Goal: Task Accomplishment & Management: Manage account settings

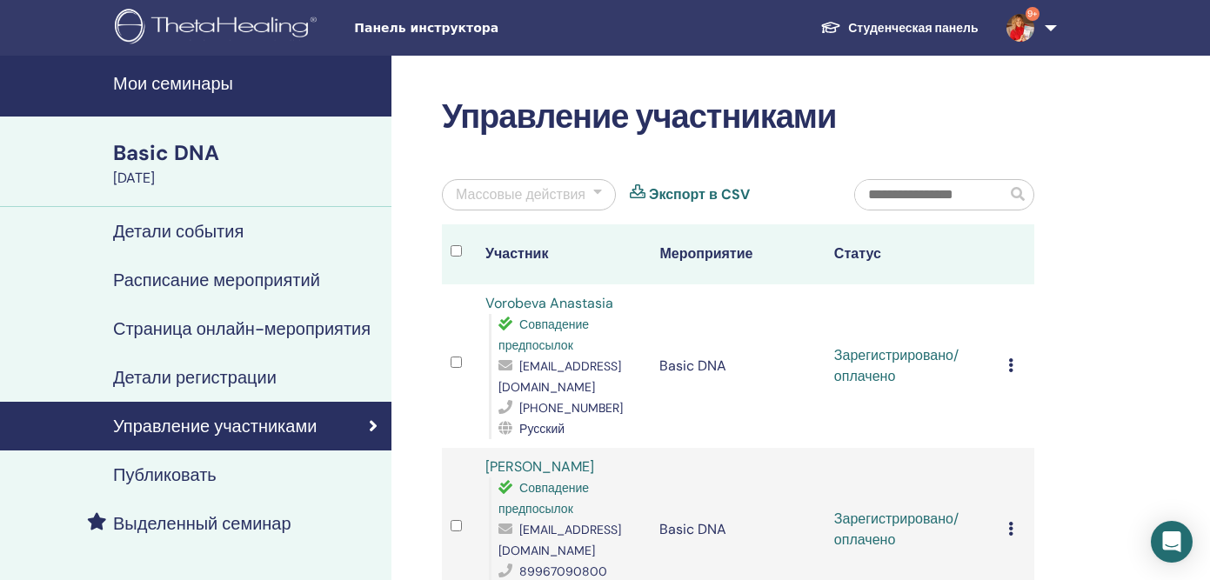
scroll to position [860, 0]
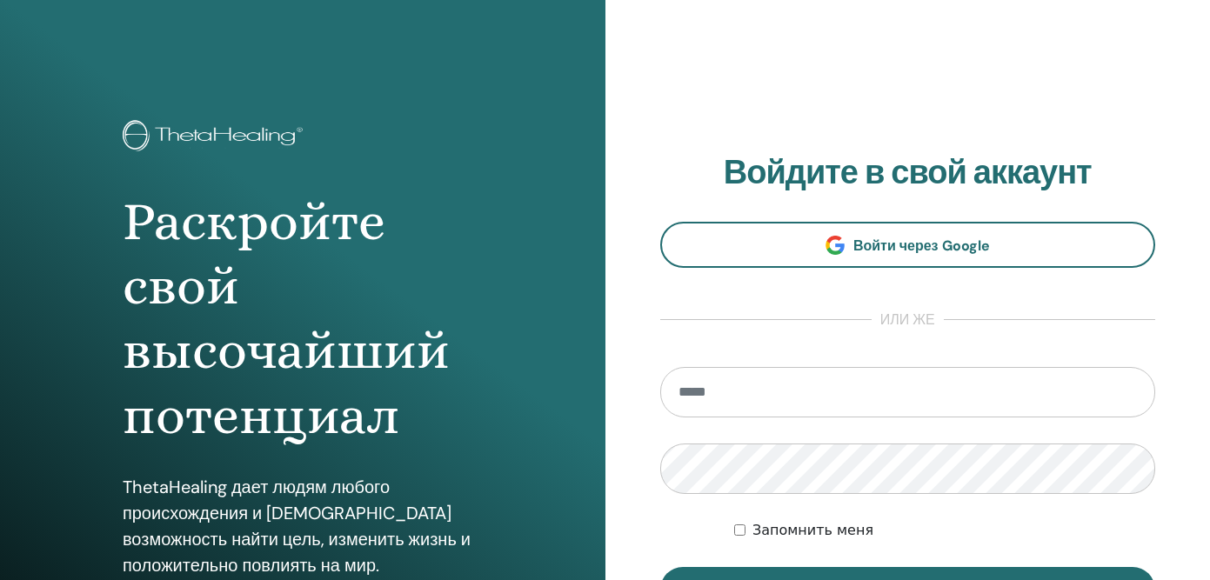
click at [712, 401] on input "email" at bounding box center [908, 392] width 496 height 50
type input "**********"
click at [660, 567] on button "Вход" at bounding box center [908, 589] width 496 height 45
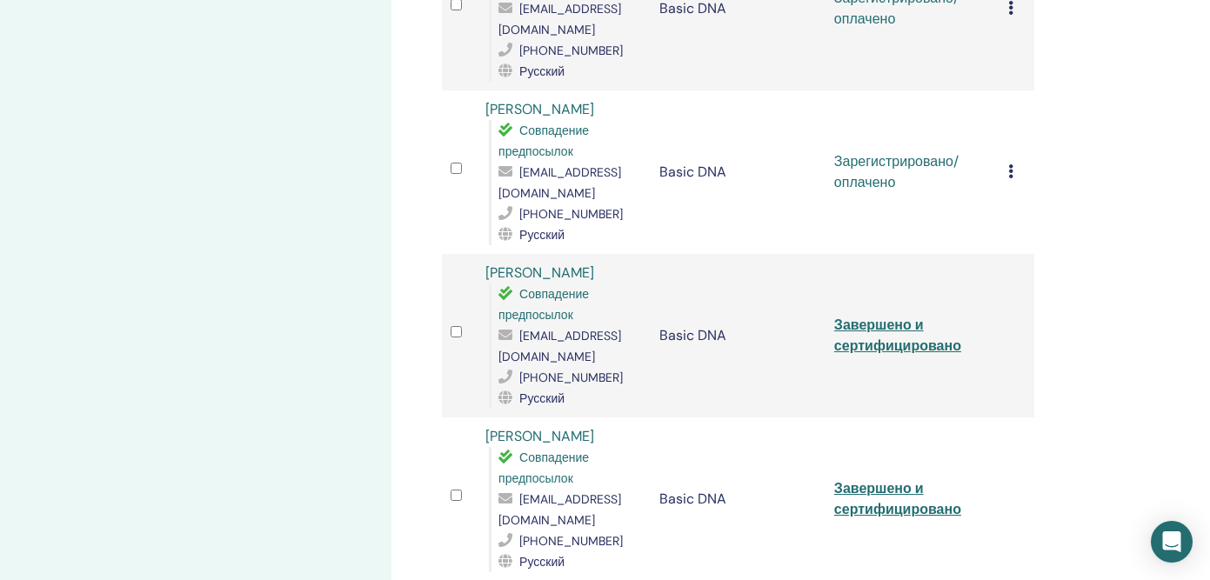
scroll to position [859, 0]
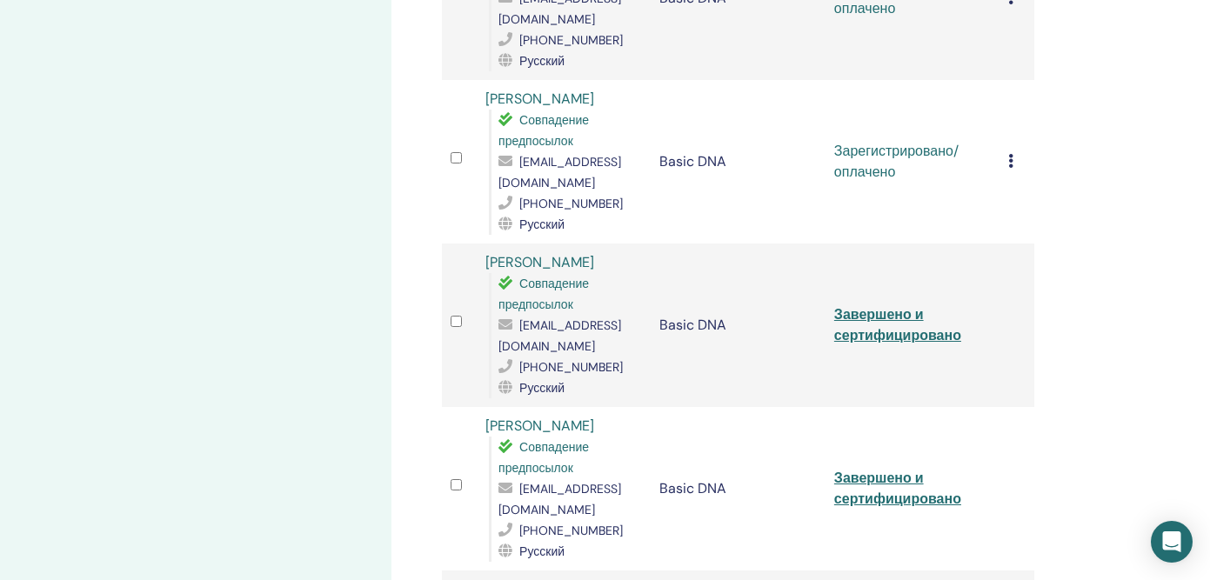
click at [565, 318] on span "[EMAIL_ADDRESS][DOMAIN_NAME]" at bounding box center [559, 336] width 123 height 37
click at [565, 318] on span "ori13@mail.ru" at bounding box center [559, 336] width 123 height 37
click at [590, 318] on span "ori13@mail.ru" at bounding box center [559, 336] width 123 height 37
drag, startPoint x: 592, startPoint y: 304, endPoint x: 521, endPoint y: 304, distance: 71.3
click at [521, 318] on span "ori13@mail.ru" at bounding box center [559, 336] width 123 height 37
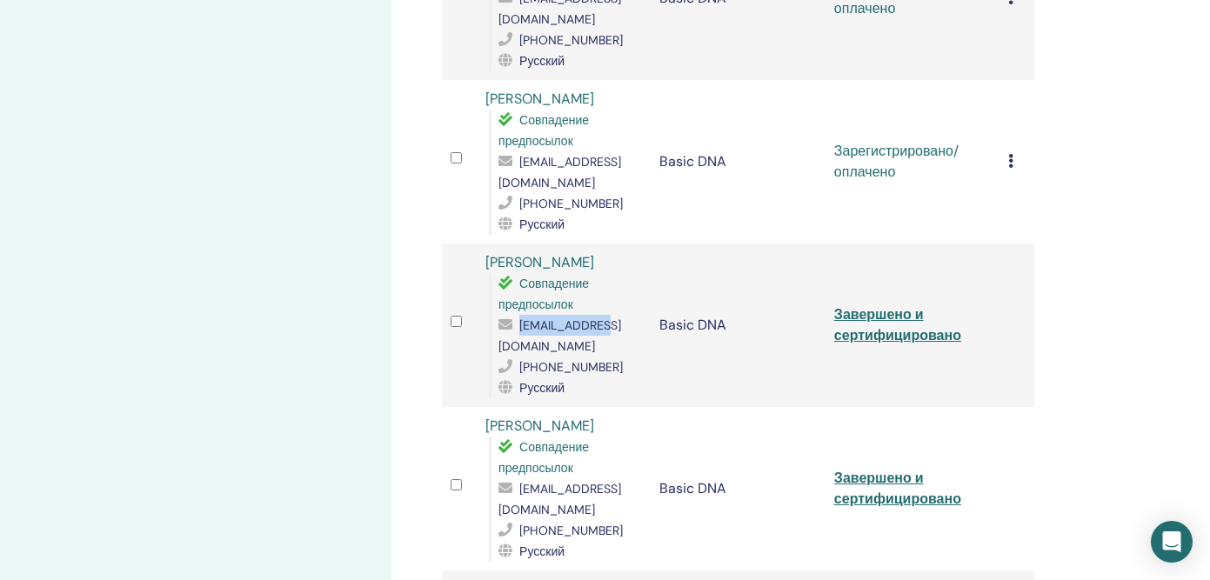
copy span "ori13@mail.ru"
click at [882, 305] on link "Завершено и сертифицировано" at bounding box center [897, 324] width 127 height 39
click at [536, 163] on span "[EMAIL_ADDRESS][DOMAIN_NAME]" at bounding box center [559, 172] width 123 height 37
click at [680, 175] on td "Basic DNA" at bounding box center [738, 162] width 174 height 164
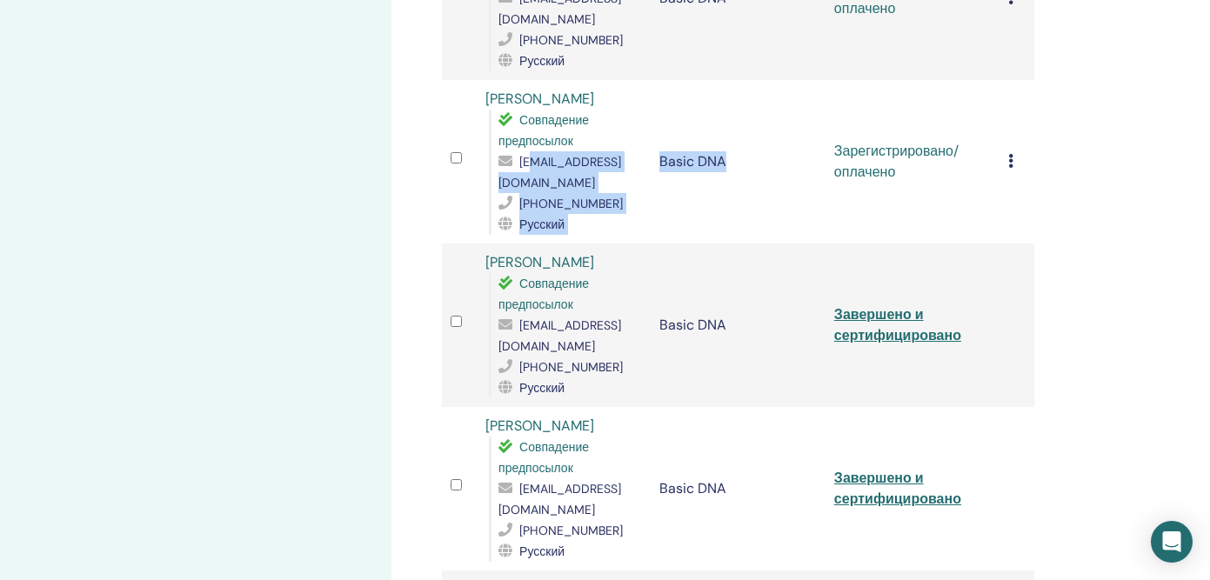
drag, startPoint x: 652, startPoint y: 161, endPoint x: 511, endPoint y: 165, distance: 141.0
click at [511, 165] on tr "Irina Neaterova Совпадение предпосылок sakuradas108@gmail.com +79671015777 Русс…" at bounding box center [738, 162] width 592 height 164
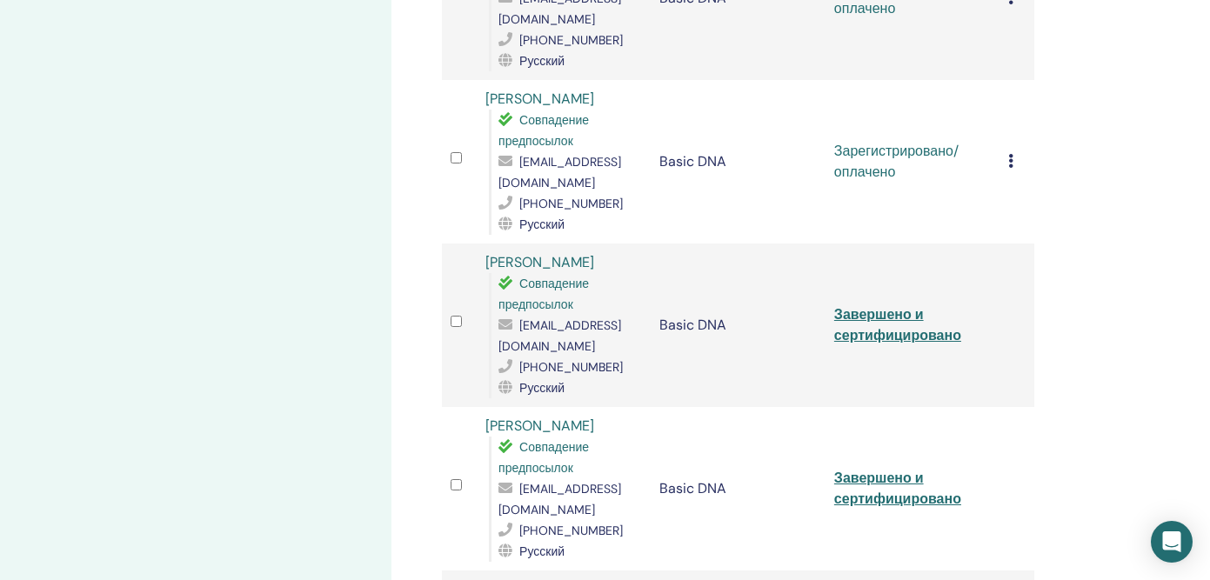
click at [469, 166] on td at bounding box center [459, 162] width 35 height 164
drag, startPoint x: 498, startPoint y: 161, endPoint x: 647, endPoint y: 161, distance: 148.8
click at [647, 161] on td "Irina Neaterova Совпадение предпосылок sakuradas108@gmail.com +79671015777 Русс…" at bounding box center [564, 162] width 174 height 164
copy span "sakuradas108@gmail.com"
click at [1010, 154] on icon at bounding box center [1010, 161] width 5 height 14
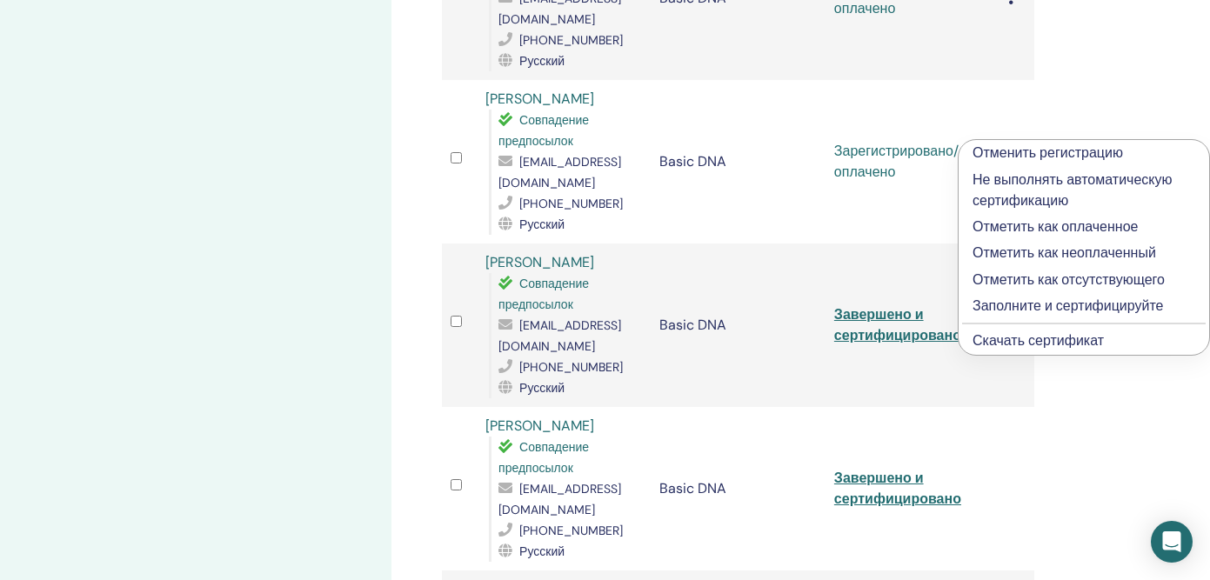
click at [1042, 340] on link "Скачать сертификат" at bounding box center [1038, 340] width 131 height 18
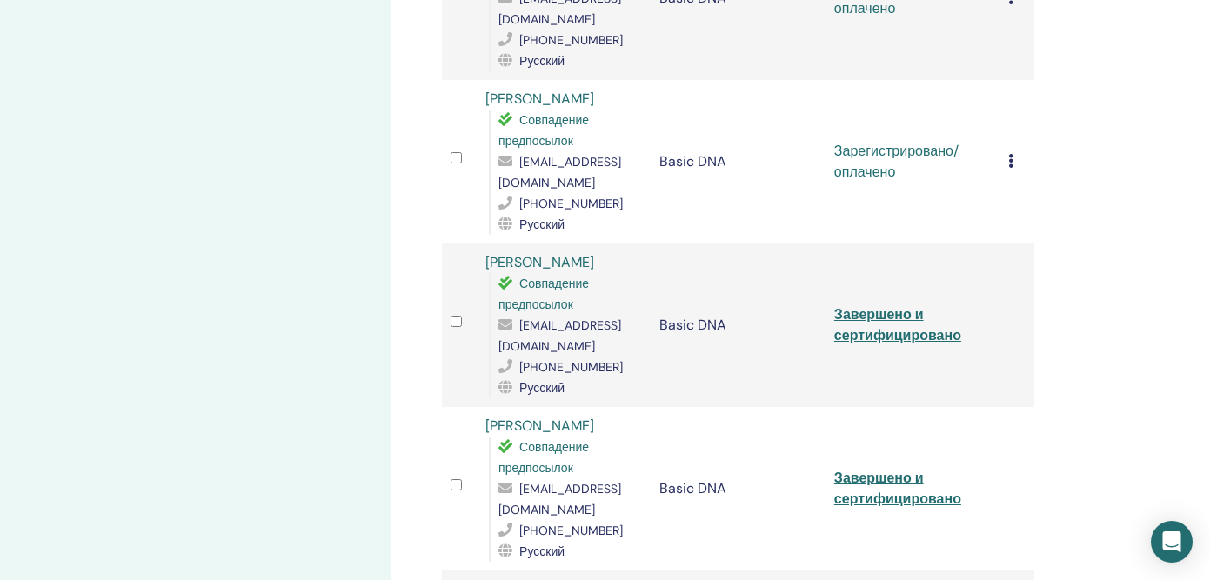
click at [1012, 154] on icon at bounding box center [1010, 161] width 5 height 14
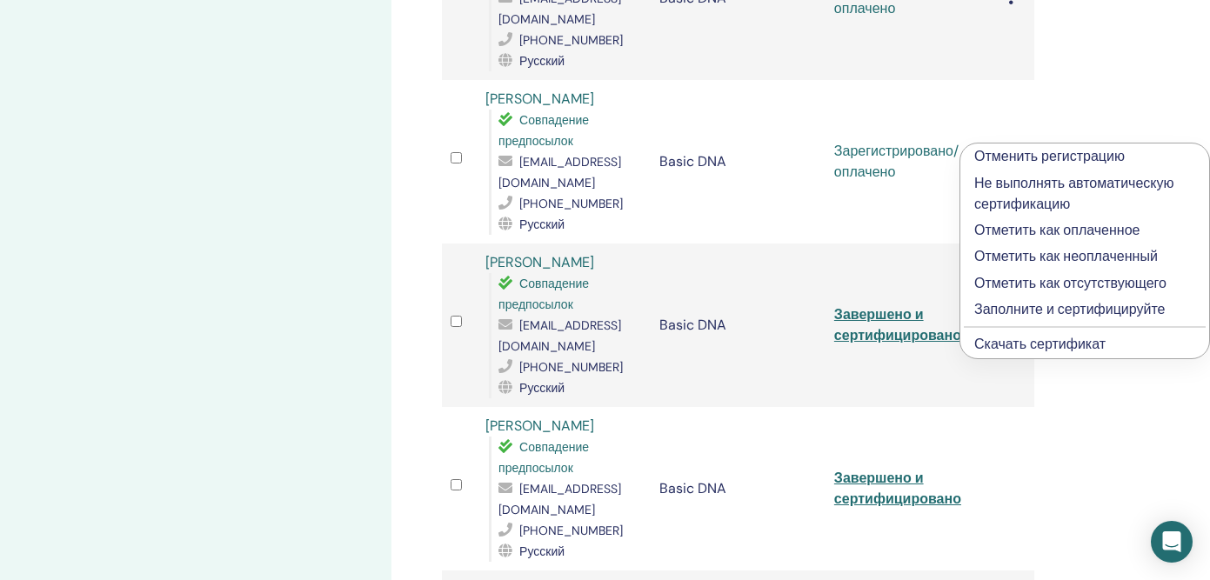
click at [1029, 311] on p "Заполните и сертифицируйте" at bounding box center [1084, 309] width 221 height 21
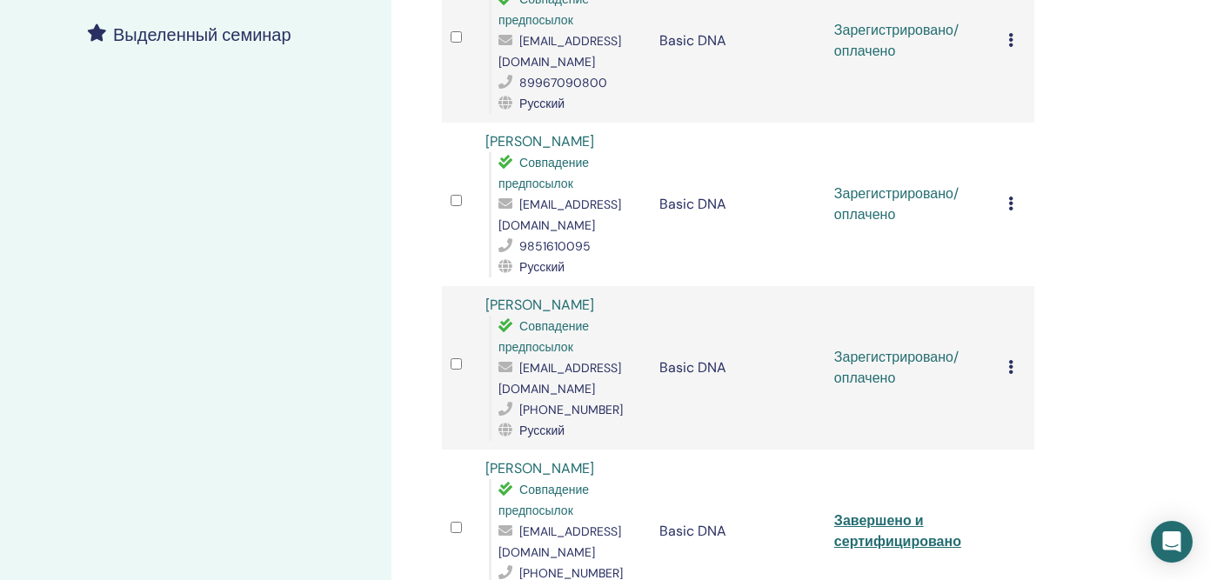
scroll to position [498, 0]
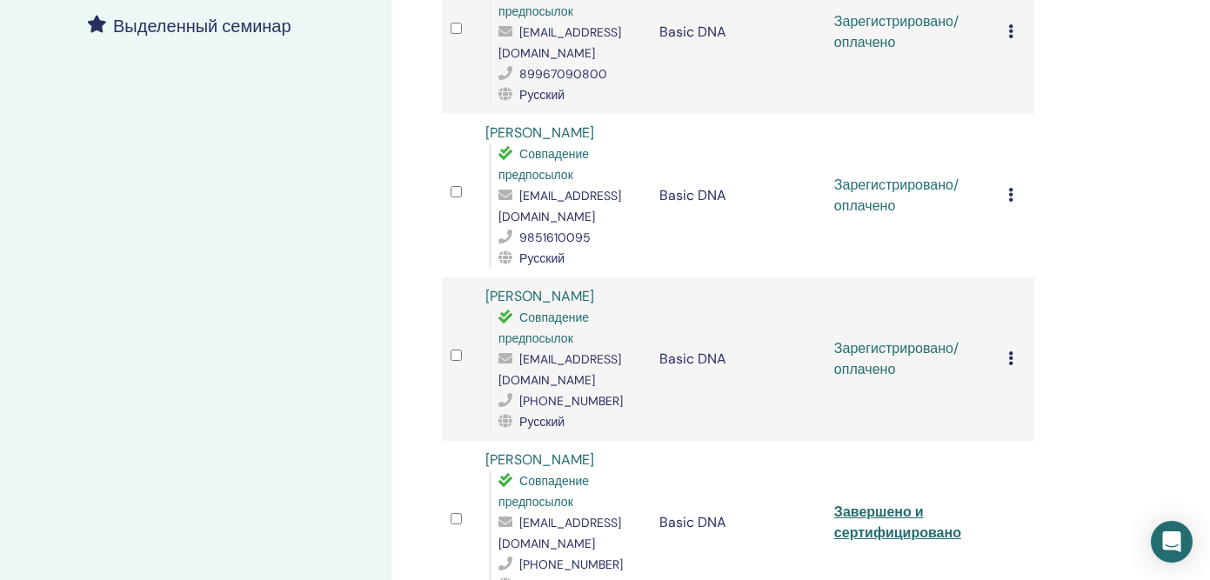
click at [505, 358] on span "[EMAIL_ADDRESS][DOMAIN_NAME]" at bounding box center [559, 369] width 123 height 37
click at [505, 359] on span "[EMAIL_ADDRESS][DOMAIN_NAME]" at bounding box center [559, 369] width 123 height 37
click at [505, 359] on span "annakromm04@gmail.com" at bounding box center [559, 369] width 123 height 37
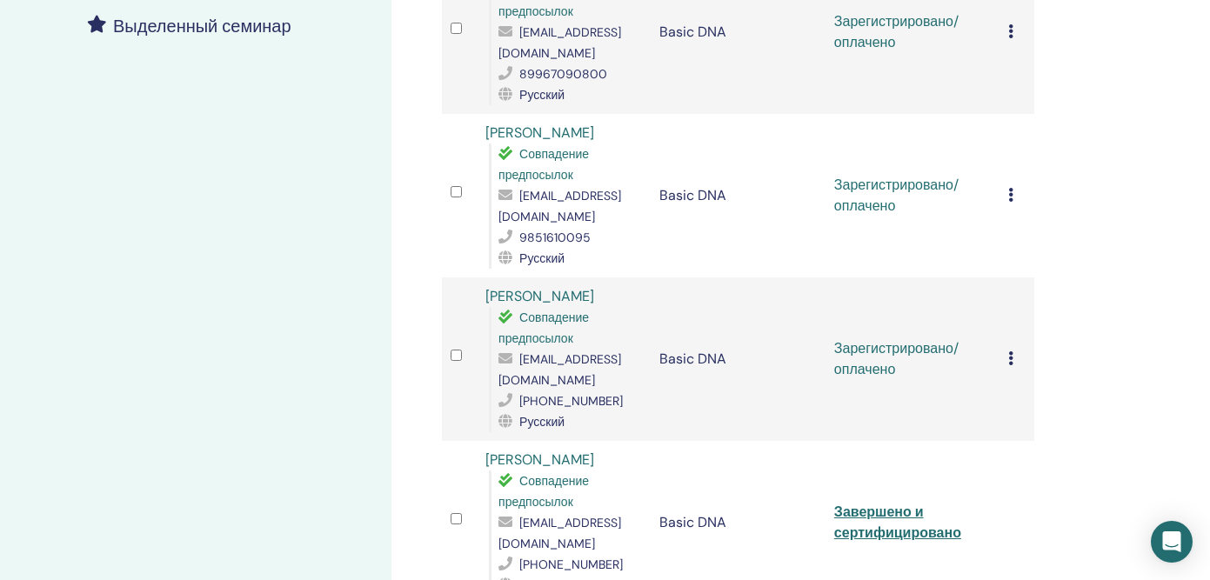
click at [1009, 351] on icon at bounding box center [1010, 358] width 5 height 14
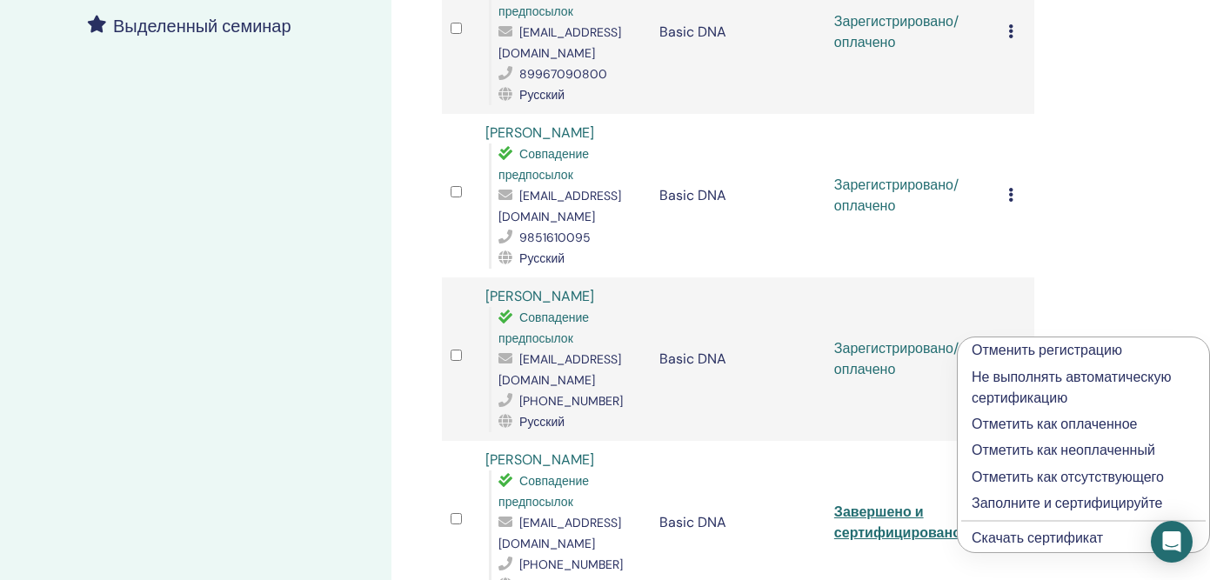
click at [1002, 533] on link "Скачать сертификат" at bounding box center [1037, 538] width 131 height 18
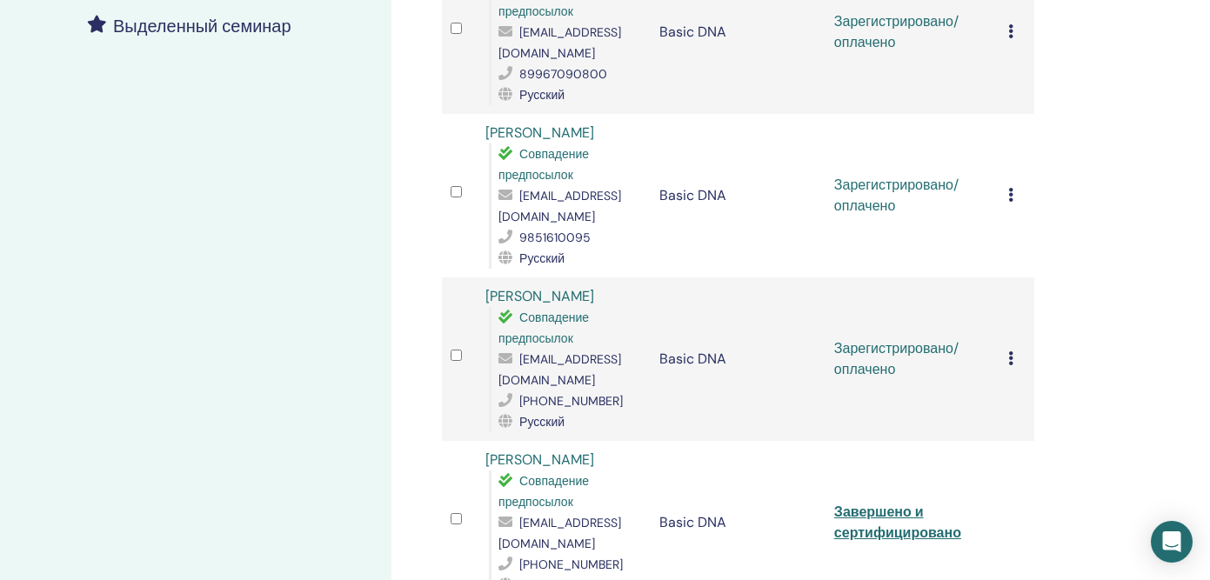
click at [1011, 351] on icon at bounding box center [1010, 358] width 5 height 14
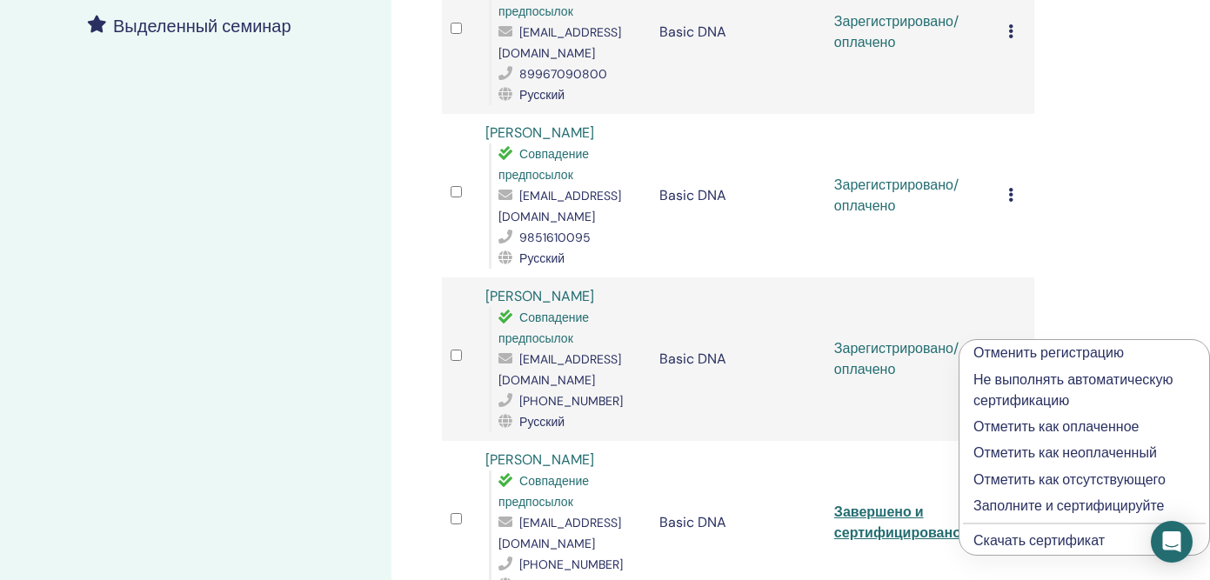
click at [1013, 508] on p "Заполните и сертифицируйте" at bounding box center [1084, 506] width 222 height 21
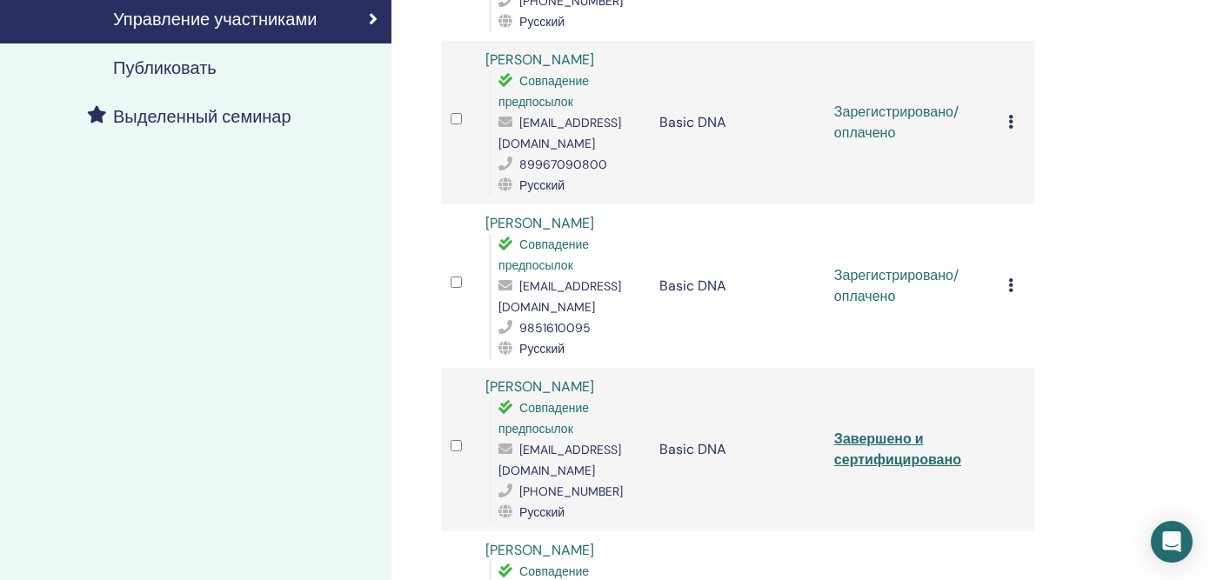
scroll to position [414, 0]
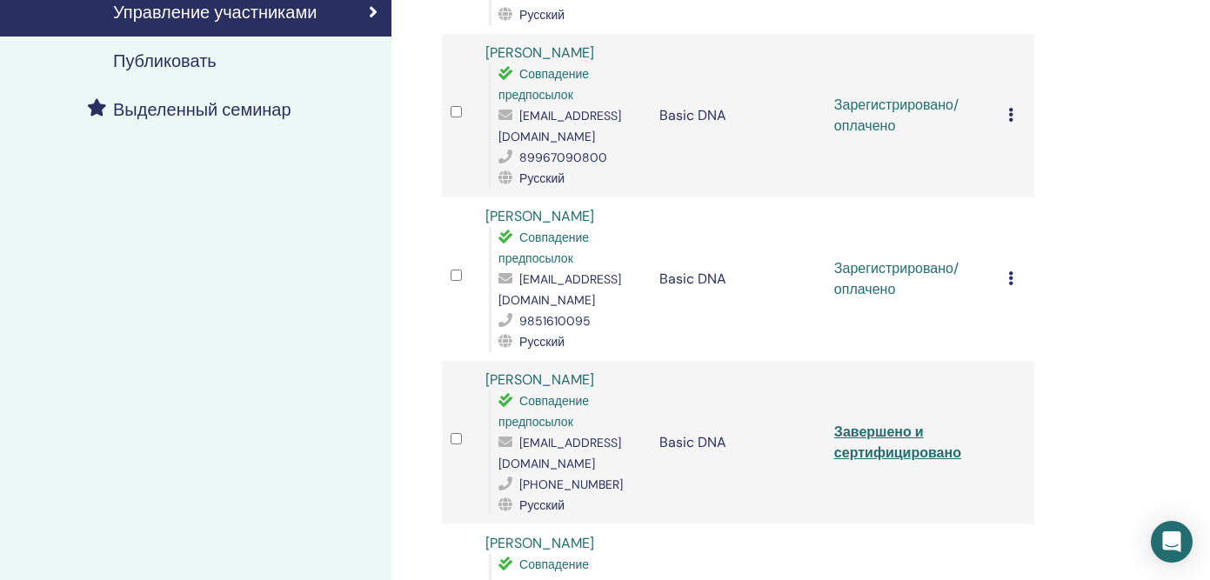
click at [611, 278] on div "[EMAIL_ADDRESS][DOMAIN_NAME]" at bounding box center [570, 290] width 144 height 42
drag, startPoint x: 602, startPoint y: 276, endPoint x: 522, endPoint y: 282, distance: 80.3
click at [522, 282] on span "sng69@mail.ru" at bounding box center [559, 289] width 123 height 37
copy span "sng69@mail.ru"
click at [1013, 271] on icon at bounding box center [1010, 278] width 5 height 14
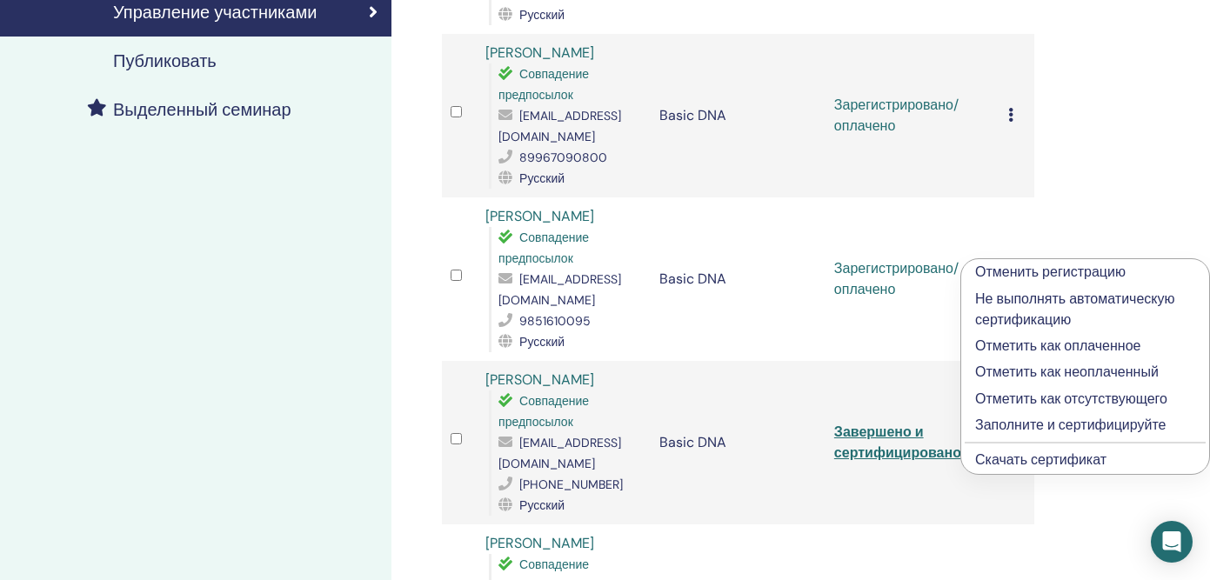
click at [1004, 461] on link "Скачать сертификат" at bounding box center [1040, 460] width 131 height 18
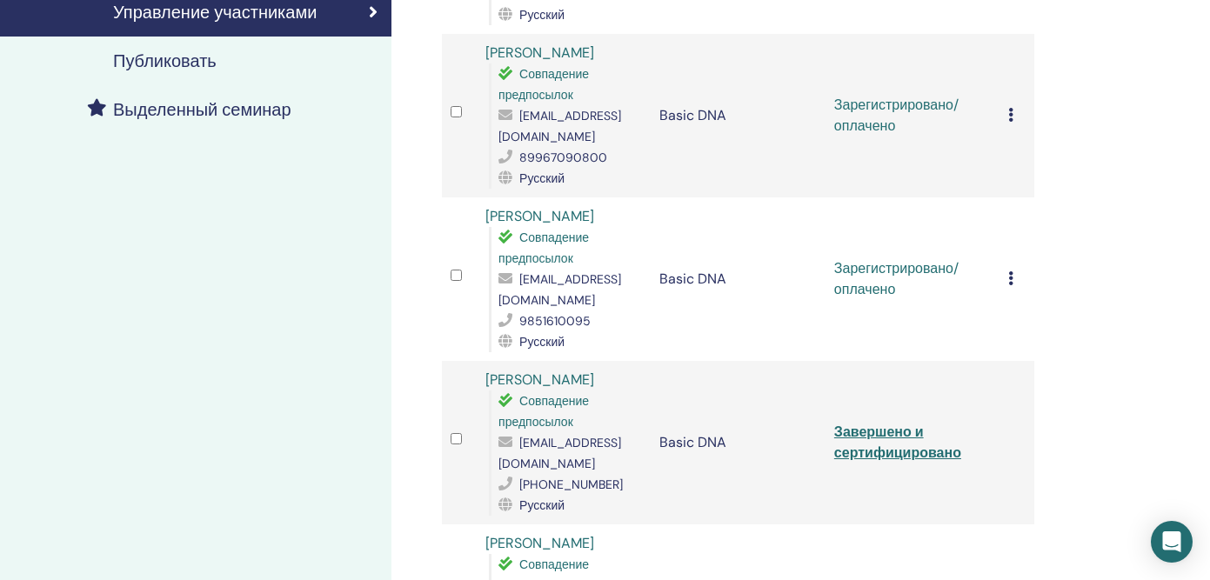
click at [1010, 271] on icon at bounding box center [1010, 278] width 5 height 14
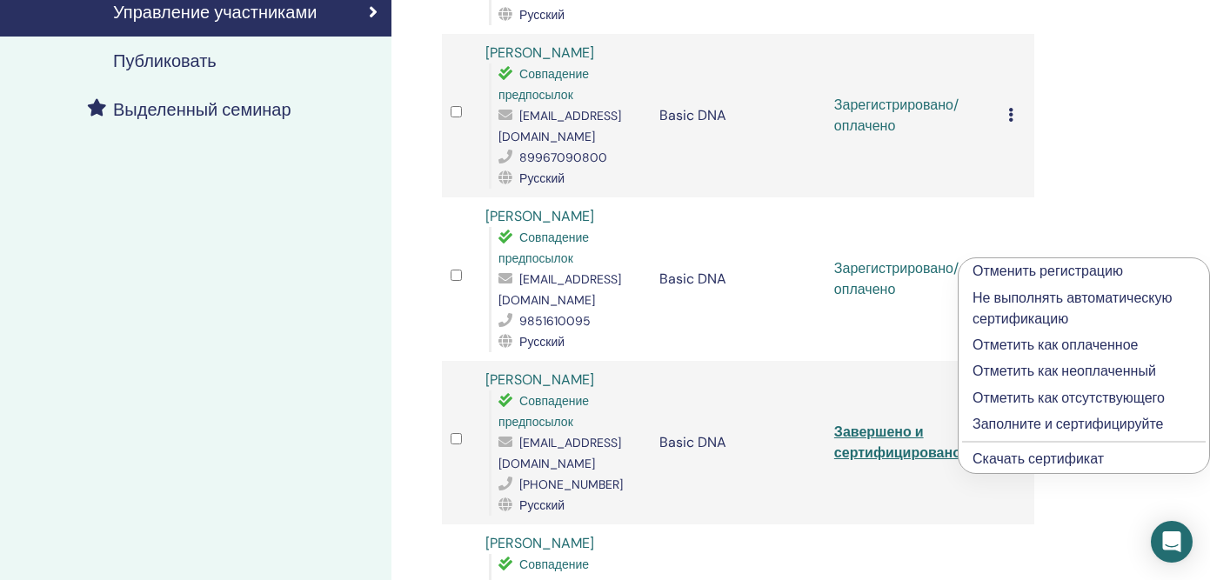
click at [1007, 427] on p "Заполните и сертифицируйте" at bounding box center [1084, 424] width 223 height 21
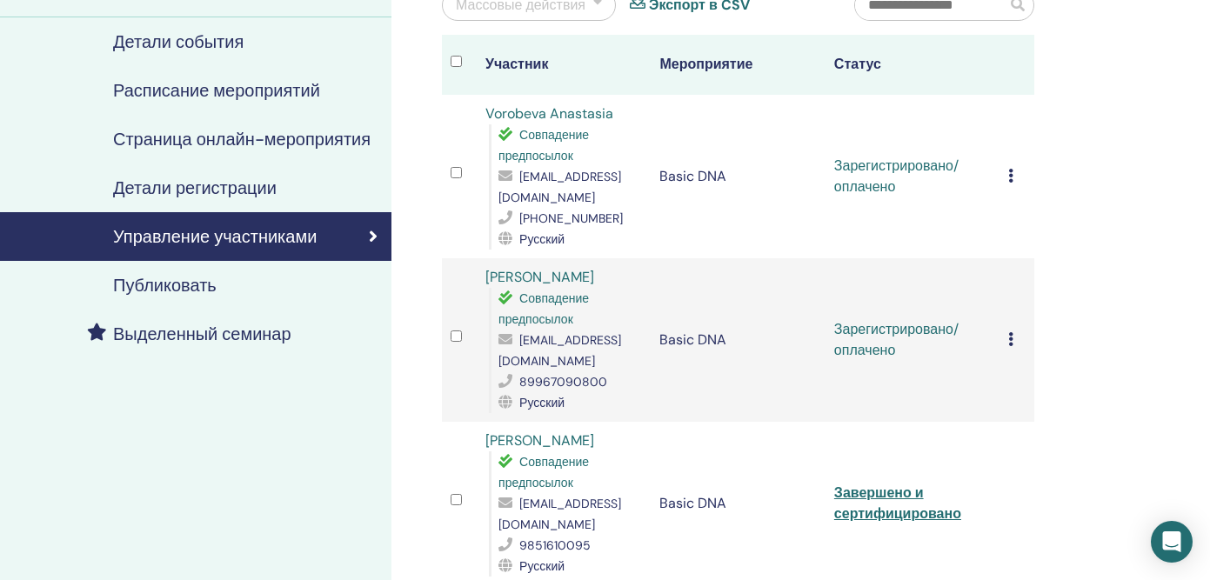
scroll to position [184, 0]
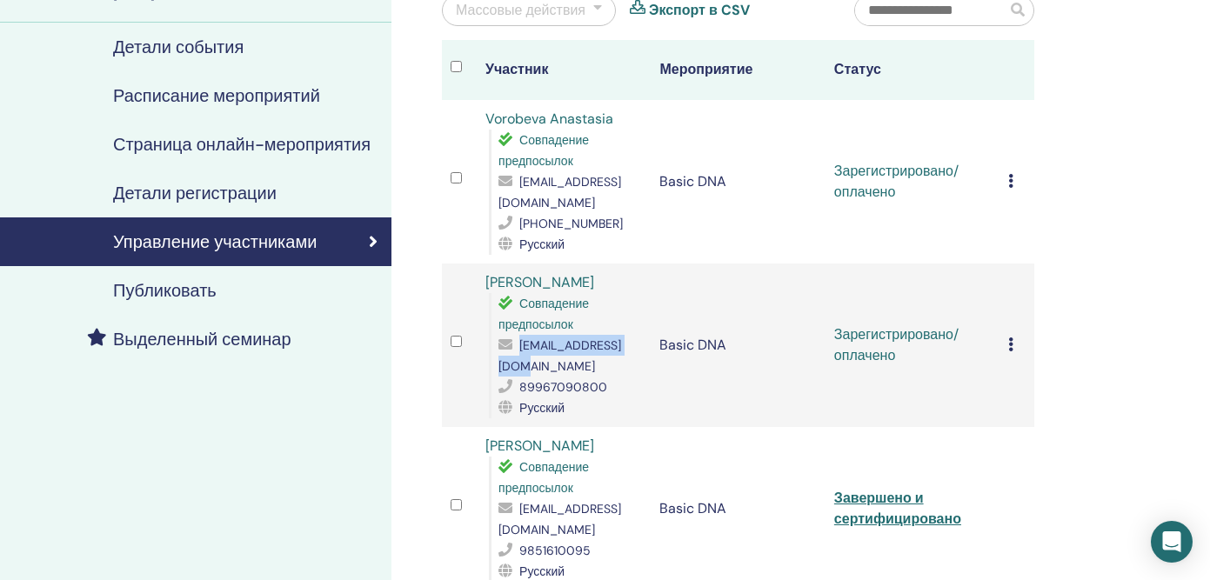
drag, startPoint x: 626, startPoint y: 345, endPoint x: 500, endPoint y: 344, distance: 126.1
click at [500, 344] on div "[EMAIL_ADDRESS][DOMAIN_NAME]" at bounding box center [570, 356] width 144 height 42
copy span "[EMAIL_ADDRESS][DOMAIN_NAME]"
click at [1008, 338] on icon at bounding box center [1010, 345] width 5 height 14
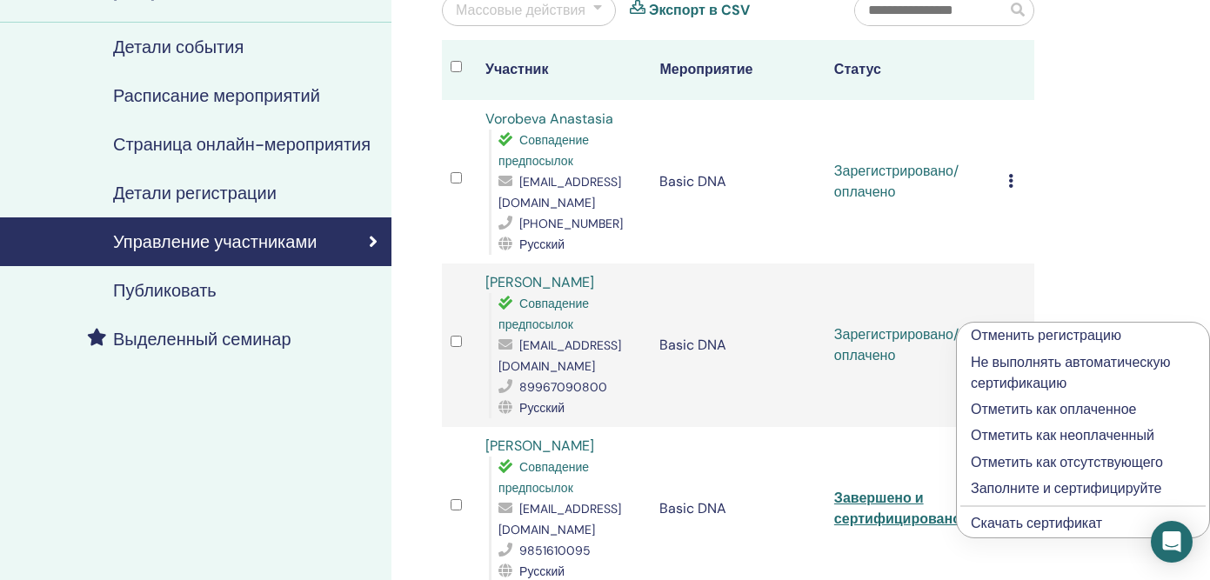
click at [1025, 521] on link "Скачать сертификат" at bounding box center [1036, 523] width 131 height 18
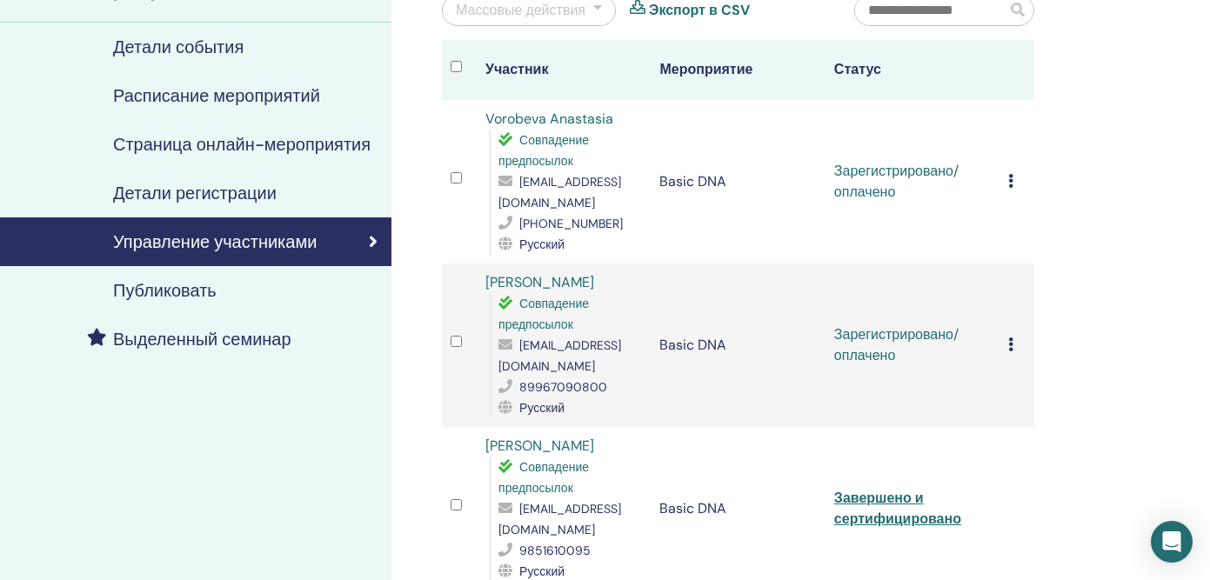
click at [1013, 338] on icon at bounding box center [1010, 345] width 5 height 14
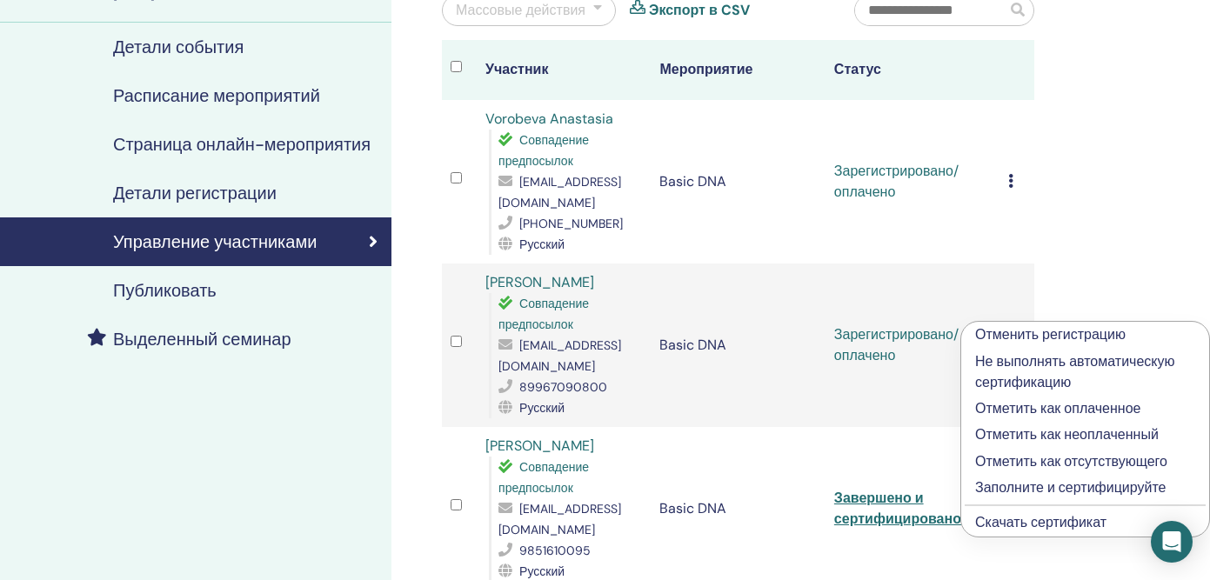
click at [1033, 478] on p "Заполните и сертифицируйте" at bounding box center [1085, 488] width 220 height 21
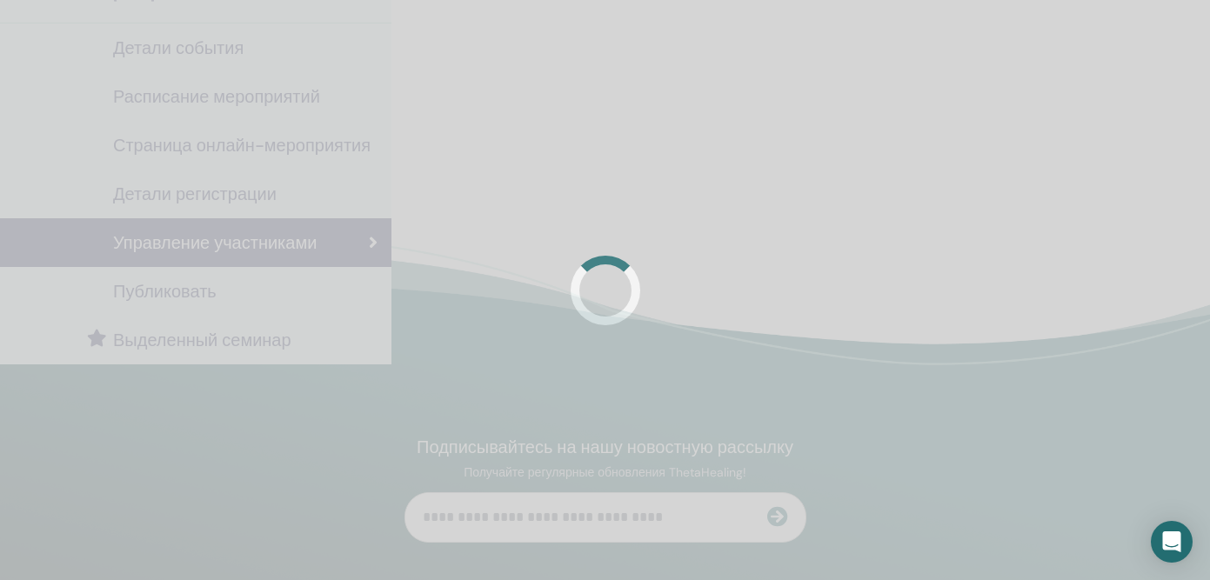
scroll to position [184, 0]
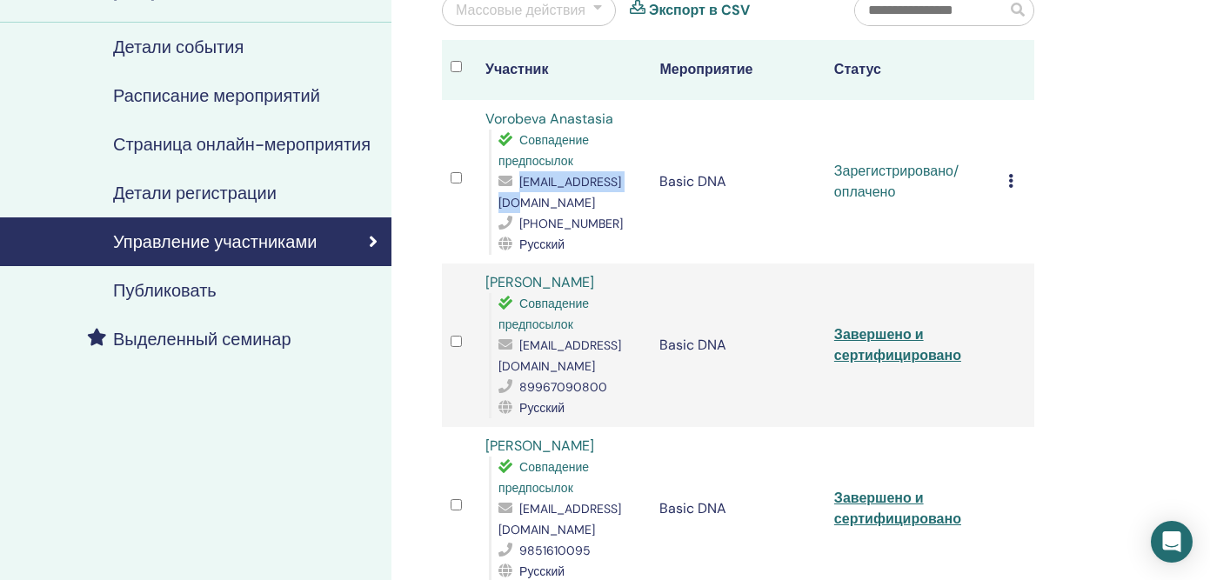
drag, startPoint x: 629, startPoint y: 182, endPoint x: 519, endPoint y: 182, distance: 109.6
click at [519, 183] on span "grams.1987@mail.ru" at bounding box center [559, 192] width 123 height 37
copy span "grams.1987@mail.ru"
click at [1010, 174] on icon at bounding box center [1010, 181] width 5 height 14
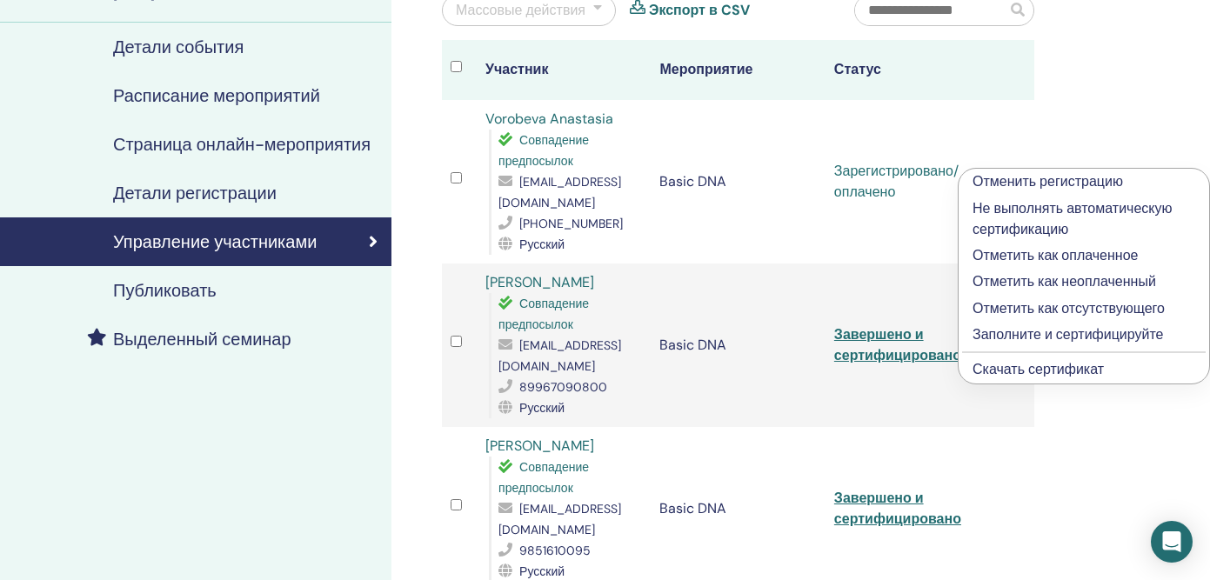
click at [1002, 374] on link "Скачать сертификат" at bounding box center [1038, 369] width 131 height 18
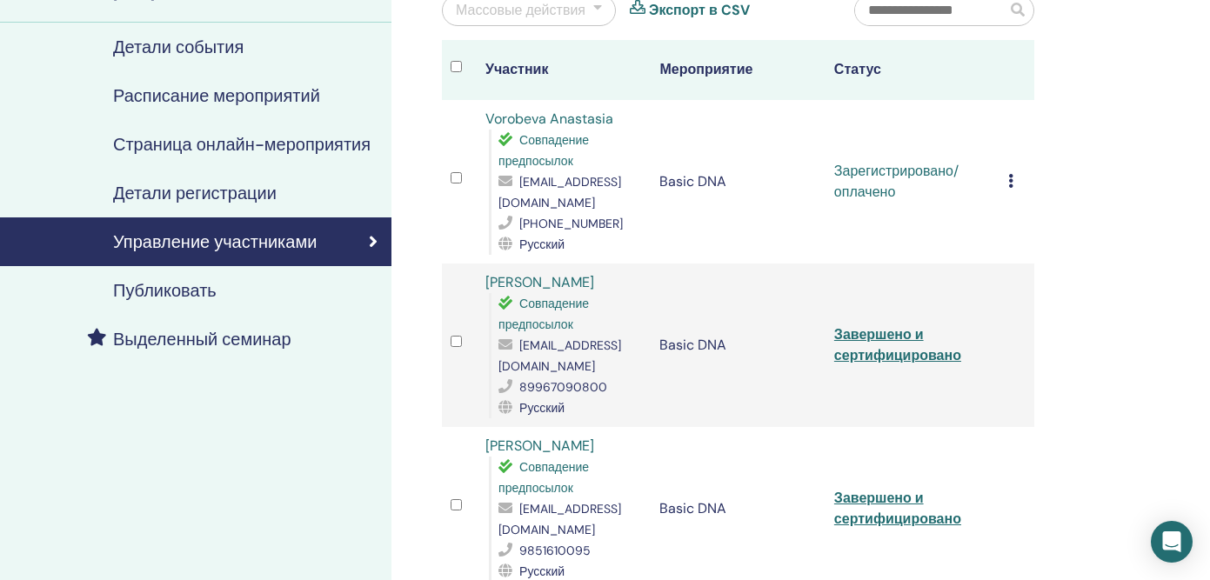
click at [1011, 174] on icon at bounding box center [1010, 181] width 5 height 14
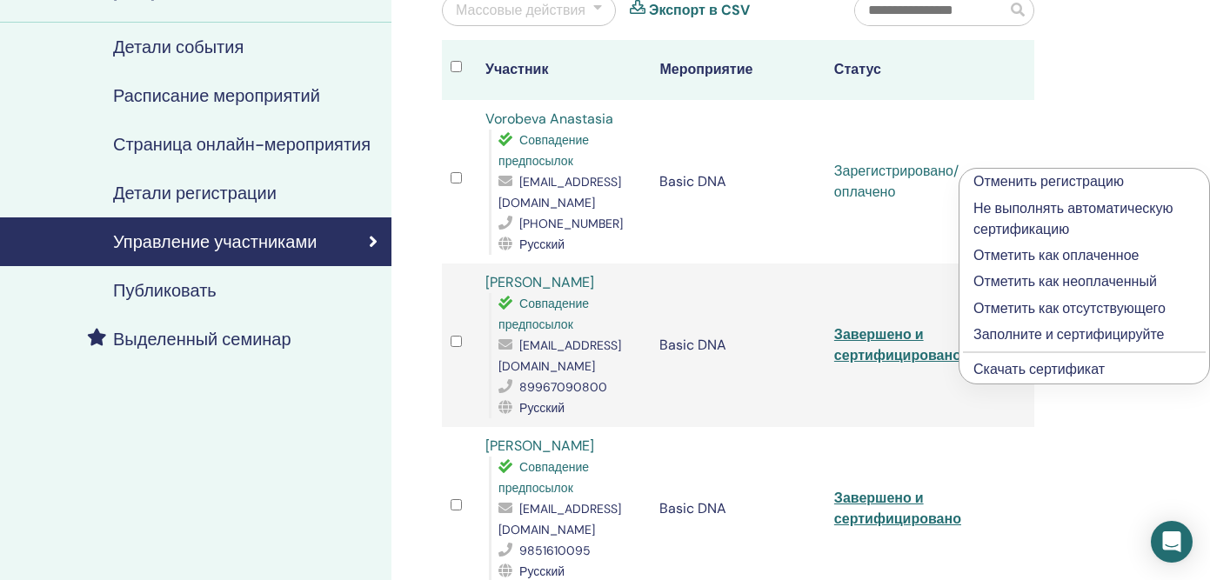
click at [986, 335] on p "Заполните и сертифицируйте" at bounding box center [1084, 334] width 222 height 21
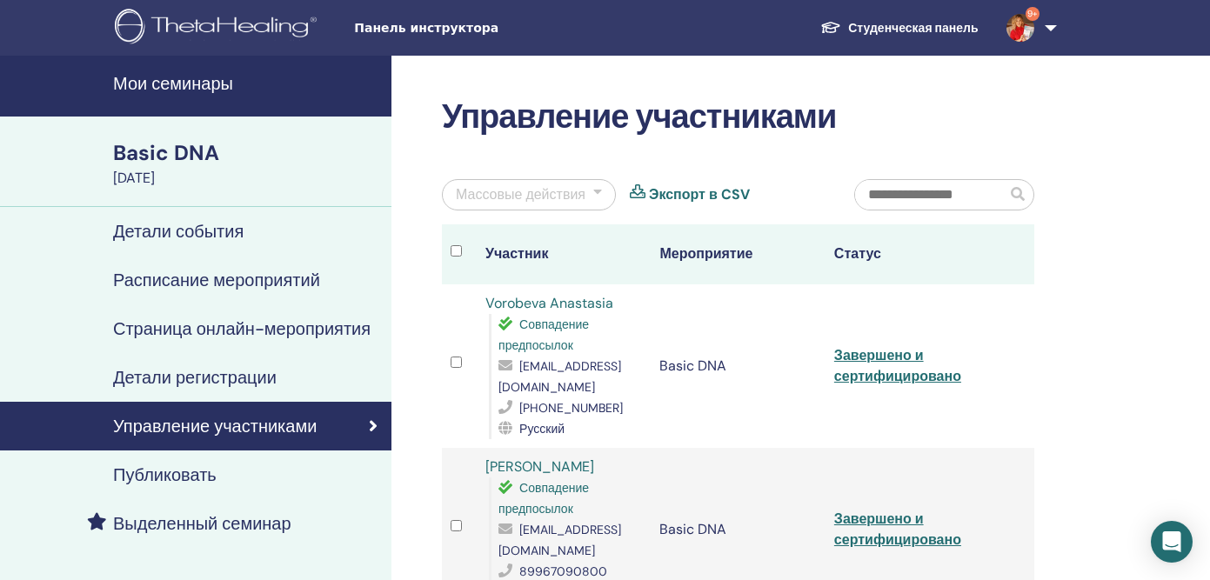
click at [192, 91] on h4 "Мои семинары" at bounding box center [247, 83] width 268 height 21
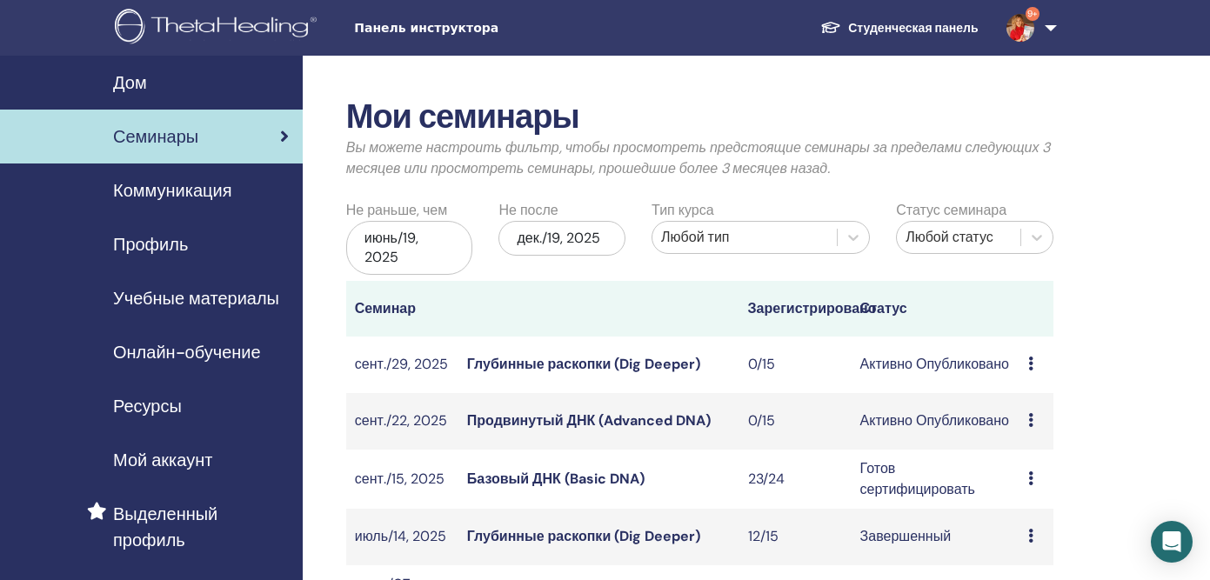
click at [610, 424] on link "Продвинутый ДНК (Advanced DNA)" at bounding box center [589, 420] width 244 height 18
